Goal: Information Seeking & Learning: Learn about a topic

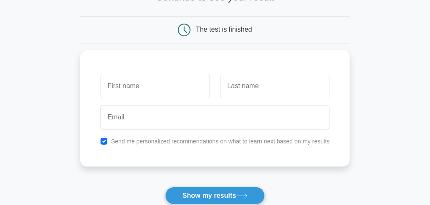
scroll to position [84, 0]
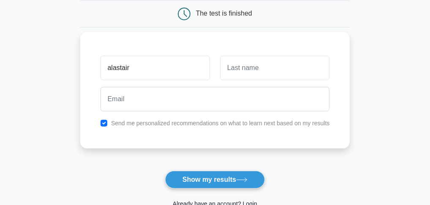
type input "alastair"
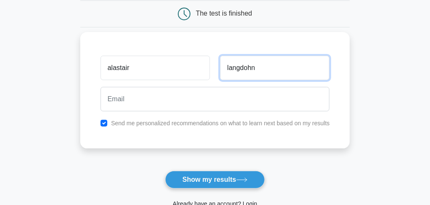
type input "langdohn"
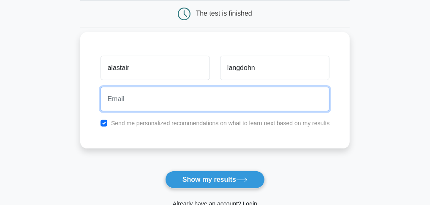
click at [150, 106] on input "email" at bounding box center [214, 99] width 229 height 24
type input "thebikespecialist@gmail.com"
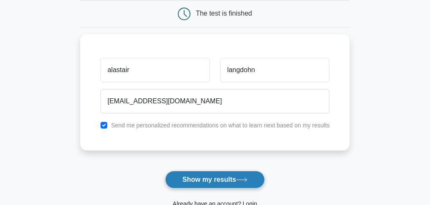
click at [213, 179] on button "Show my results" at bounding box center [215, 180] width 100 height 18
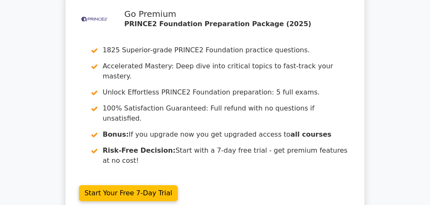
scroll to position [1308, 0]
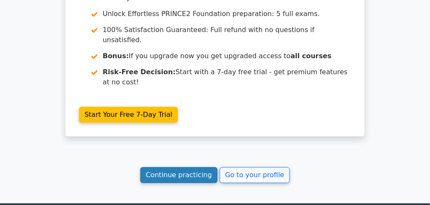
click at [186, 167] on link "Continue practicing" at bounding box center [178, 175] width 77 height 16
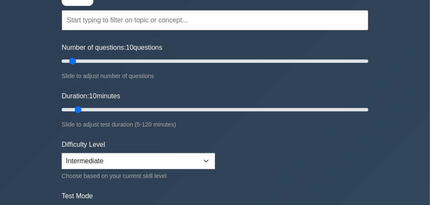
scroll to position [84, 0]
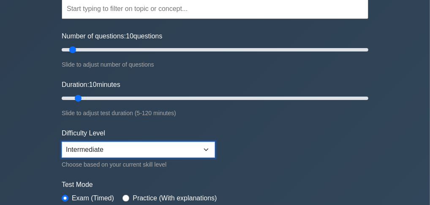
click at [207, 150] on select "Beginner Intermediate Expert" at bounding box center [138, 150] width 153 height 16
click at [62, 142] on select "Beginner Intermediate Expert" at bounding box center [138, 150] width 153 height 16
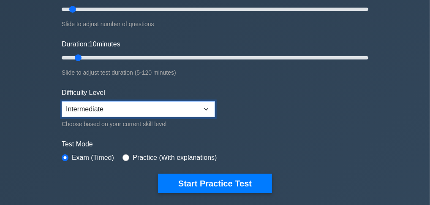
scroll to position [127, 0]
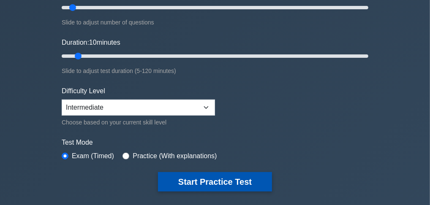
click at [212, 181] on button "Start Practice Test" at bounding box center [215, 181] width 114 height 19
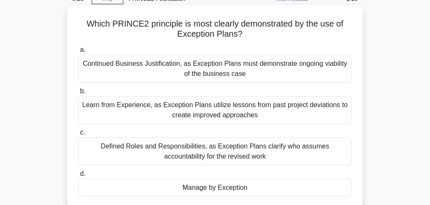
scroll to position [84, 0]
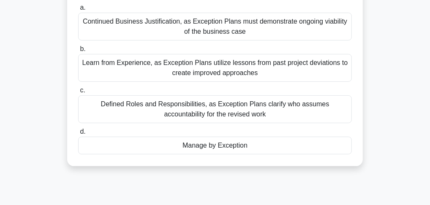
click at [223, 144] on div "Manage by Exception" at bounding box center [214, 146] width 273 height 18
click at [78, 135] on input "d. Manage by Exception" at bounding box center [78, 131] width 0 height 5
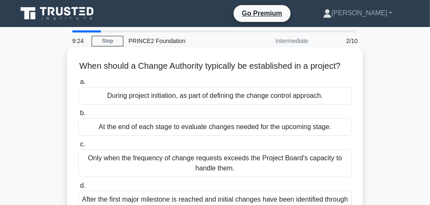
scroll to position [42, 0]
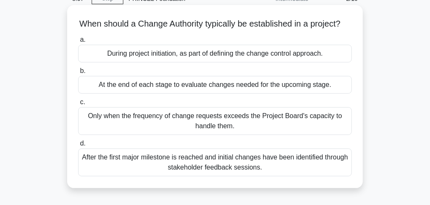
click at [163, 62] on div "During project initiation, as part of defining the change control approach." at bounding box center [214, 54] width 273 height 18
click at [78, 43] on input "a. During project initiation, as part of defining the change control approach." at bounding box center [78, 39] width 0 height 5
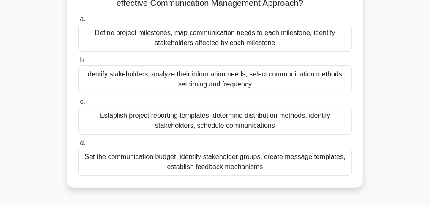
scroll to position [84, 0]
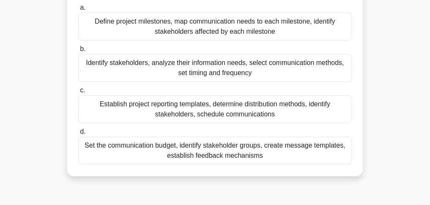
click at [205, 146] on div "Set the communication budget, identify stakeholder groups, create message templ…" at bounding box center [214, 151] width 273 height 28
click at [78, 135] on input "d. Set the communication budget, identify stakeholder groups, create message te…" at bounding box center [78, 131] width 0 height 5
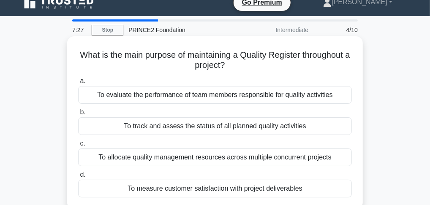
scroll to position [0, 0]
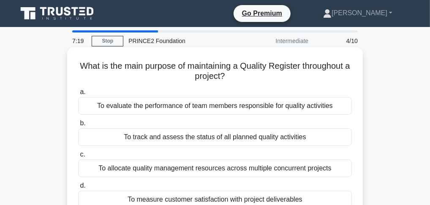
click at [197, 137] on div "To track and assess the status of all planned quality activities" at bounding box center [214, 137] width 273 height 18
click at [78, 126] on input "b. To track and assess the status of all planned quality activities" at bounding box center [78, 123] width 0 height 5
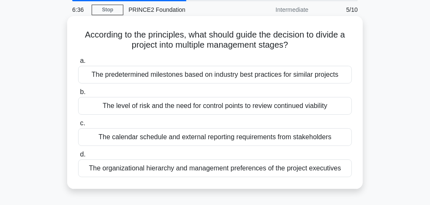
scroll to position [42, 0]
